Goal: Task Accomplishment & Management: Use online tool/utility

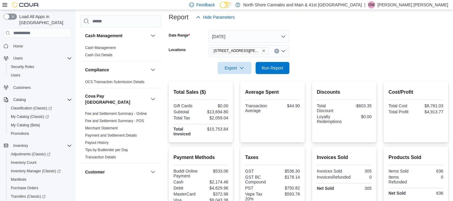
scroll to position [93, 0]
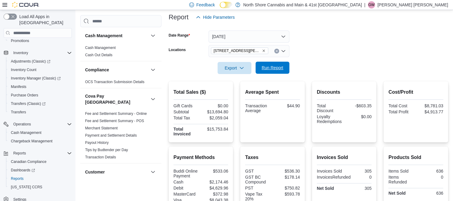
click at [281, 65] on span "Run Report" at bounding box center [272, 68] width 27 height 12
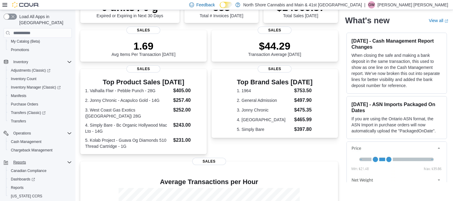
scroll to position [93, 0]
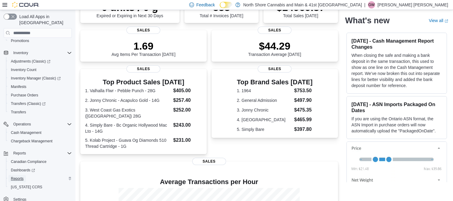
click at [21, 176] on span "Reports" at bounding box center [17, 178] width 13 height 5
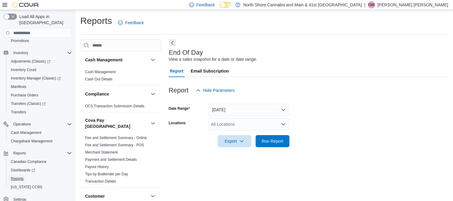
scroll to position [6, 0]
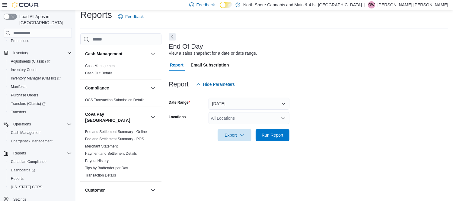
click at [374, 107] on form "Date Range [DATE] Locations All Locations Export Run Report" at bounding box center [308, 115] width 279 height 51
click at [43, 76] on span "Inventory Manager (Classic)" at bounding box center [36, 78] width 50 height 5
